Goal: Check status: Check status

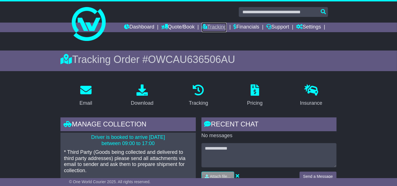
click at [215, 28] on link "Tracking" at bounding box center [214, 28] width 25 height 10
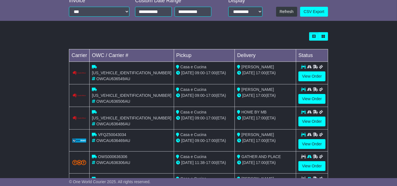
scroll to position [169, 0]
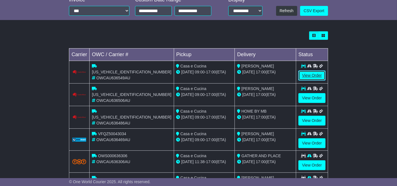
click at [314, 76] on link "View Order" at bounding box center [312, 76] width 27 height 10
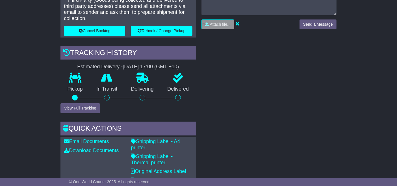
scroll to position [169, 0]
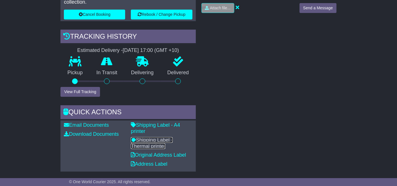
click at [165, 137] on link "Shipping Label - Thermal printer" at bounding box center [152, 143] width 42 height 12
